Goal: Find specific page/section: Find specific page/section

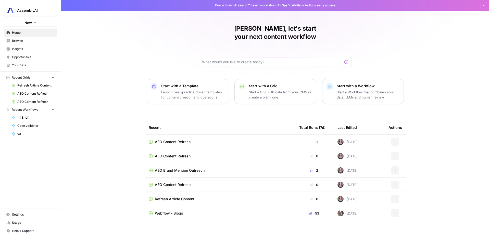
click at [17, 49] on span "Insights" at bounding box center [33, 49] width 43 height 5
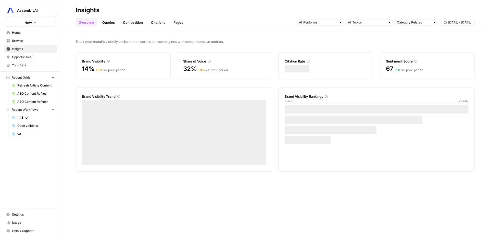
click at [18, 57] on span "Opportunities" at bounding box center [33, 57] width 43 height 5
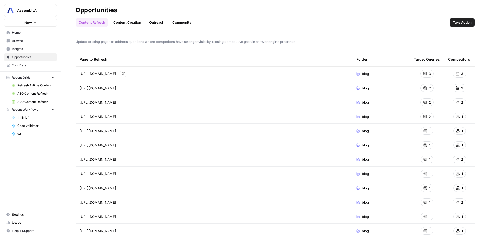
click at [249, 72] on div "[URL][DOMAIN_NAME] Go to page" at bounding box center [214, 74] width 269 height 6
click at [116, 75] on span "[URL][DOMAIN_NAME]" at bounding box center [98, 73] width 37 height 5
click at [125, 75] on icon "Go to page https://assemblyai.com/blog/real-time-transcription-in-python" at bounding box center [123, 74] width 3 height 3
click at [125, 88] on icon "Go to page https://www.assemblyai.com/blog/comparing-speech-to-text-apis-on-pho…" at bounding box center [123, 88] width 3 height 3
click at [153, 24] on link "Outreach" at bounding box center [156, 22] width 21 height 8
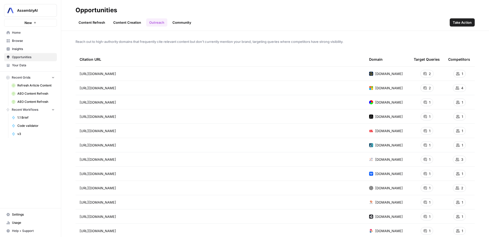
click at [194, 76] on div "[URL][DOMAIN_NAME] Go to page" at bounding box center [221, 74] width 282 height 6
click at [126, 73] on link "Go to page" at bounding box center [123, 74] width 6 height 6
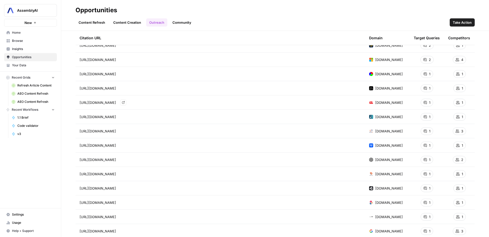
scroll to position [31, 0]
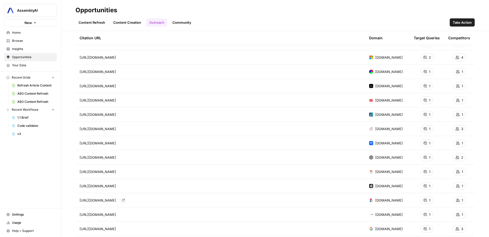
click at [125, 201] on icon "Go to page https://www.edenai.co/post/how-to-transcribe-long-audio-files" at bounding box center [123, 200] width 3 height 3
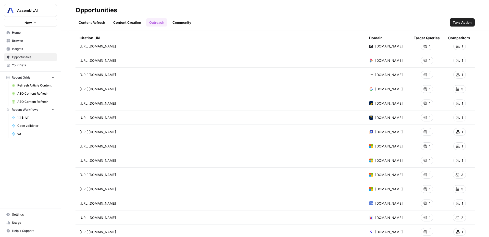
scroll to position [212, 0]
click at [97, 205] on icon "Go to page https://www.notta.ai/en/blog/how-long-does-it-take-to-transcribe-1-h…" at bounding box center [95, 204] width 3 height 3
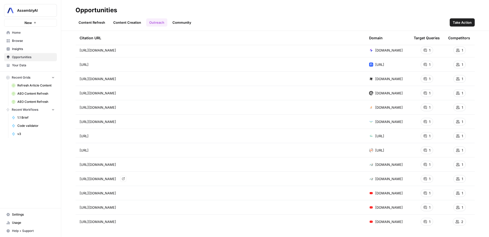
scroll to position [0, 0]
